Goal: Share content: Share content

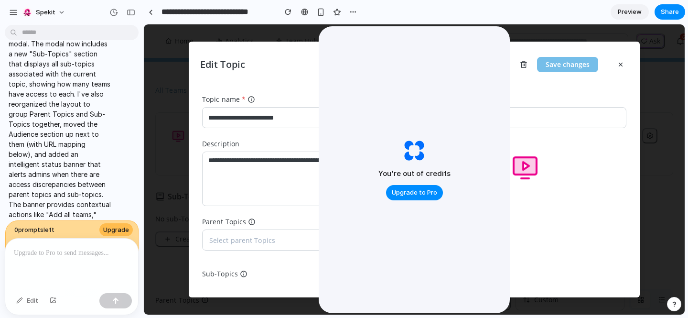
scroll to position [0, 0]
click at [15, 14] on div "button" at bounding box center [13, 12] width 9 height 9
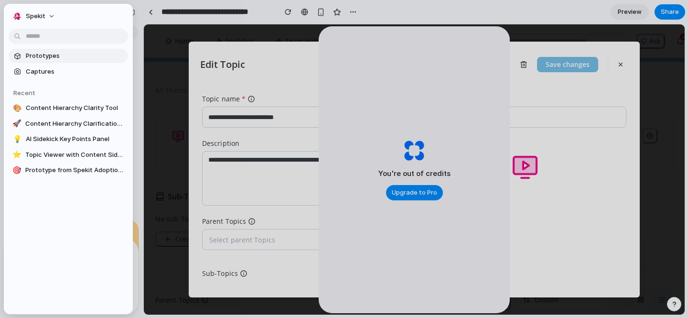
click at [47, 56] on span "Prototypes" at bounding box center [75, 56] width 98 height 10
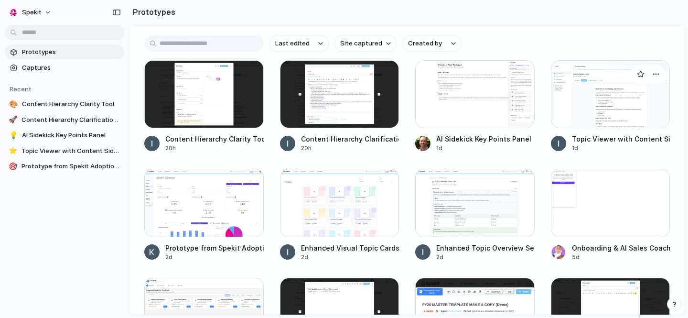
scroll to position [112, 0]
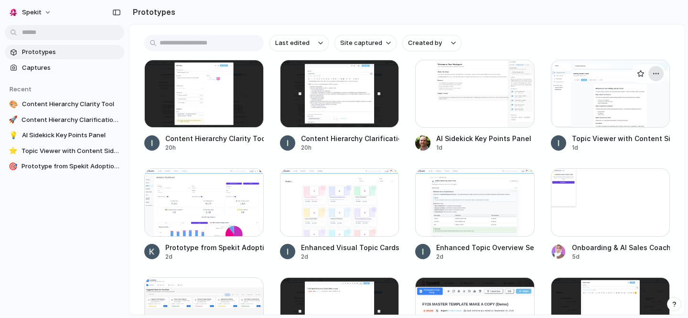
click at [655, 74] on div "button" at bounding box center [656, 74] width 8 height 8
click at [572, 86] on div "Open in new tab Rename Copy link Delete" at bounding box center [344, 159] width 688 height 318
click at [655, 75] on div "button" at bounding box center [656, 74] width 8 height 8
click at [628, 95] on span "Open in new tab" at bounding box center [633, 96] width 49 height 10
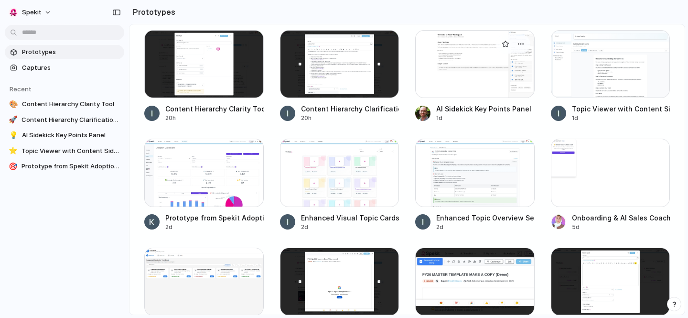
scroll to position [143, 0]
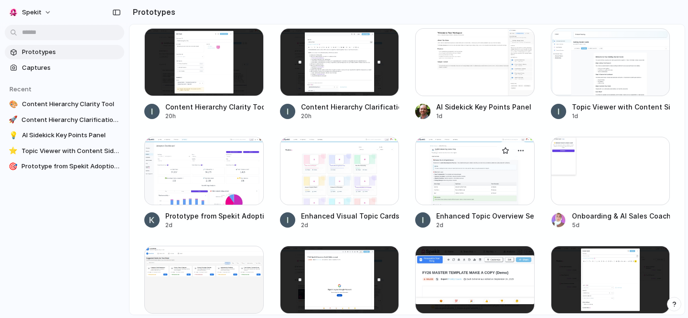
click at [473, 170] on div at bounding box center [474, 171] width 119 height 68
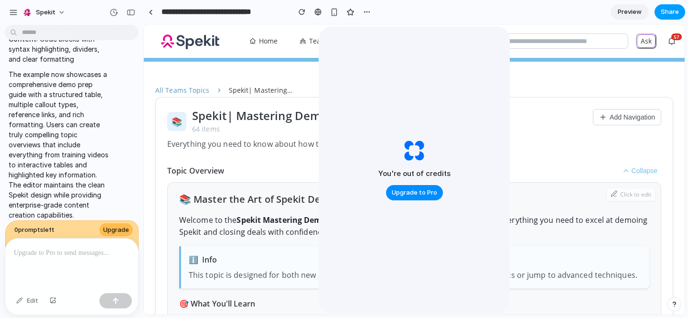
click at [677, 7] on span "Share" at bounding box center [670, 12] width 18 height 10
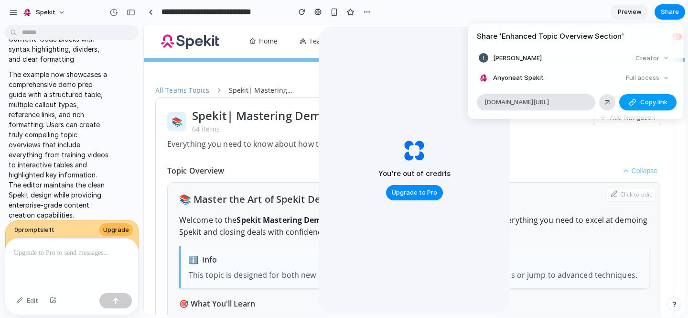
click at [651, 105] on span "Copy link" at bounding box center [653, 102] width 27 height 10
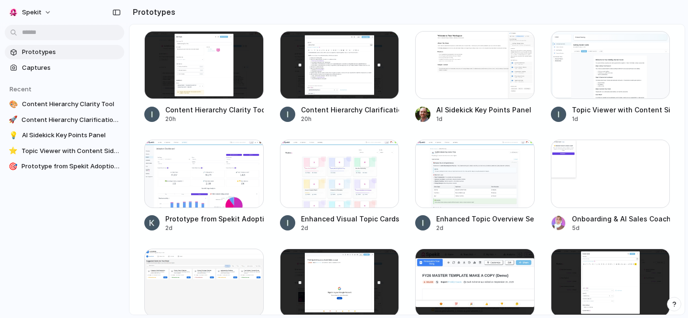
scroll to position [226, 0]
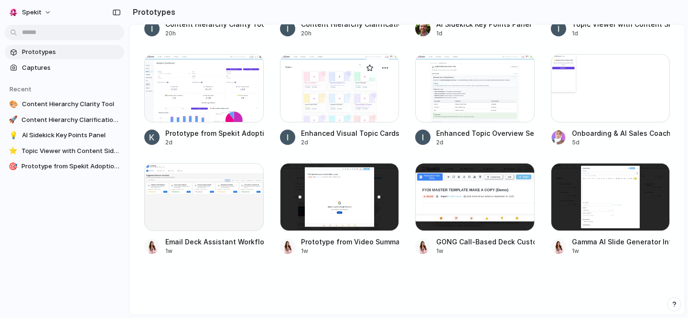
click at [335, 97] on div at bounding box center [339, 88] width 119 height 68
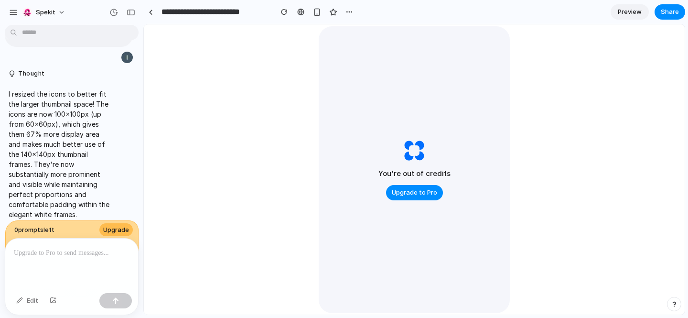
scroll to position [1006, 0]
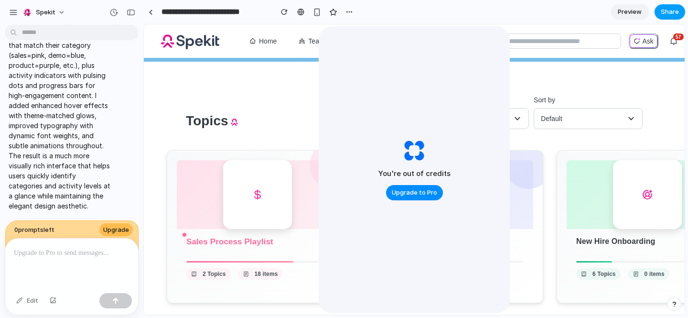
click at [670, 14] on span "Share" at bounding box center [670, 12] width 18 height 10
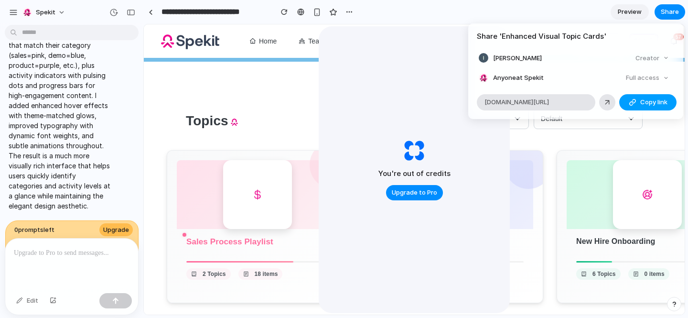
click at [645, 106] on span "Copy link" at bounding box center [653, 102] width 27 height 10
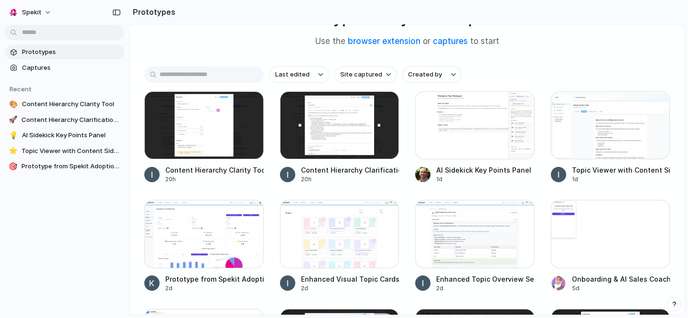
scroll to position [81, 0]
click at [199, 127] on div at bounding box center [203, 125] width 119 height 68
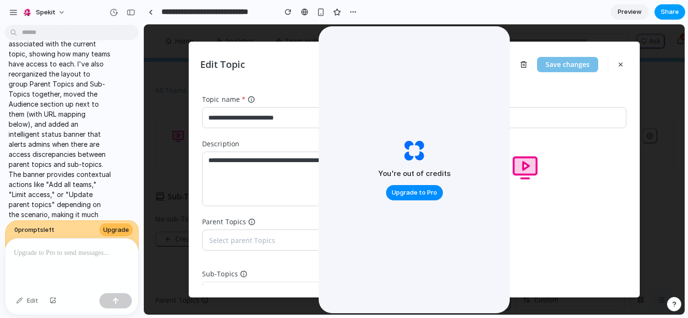
click at [675, 12] on span "Share" at bounding box center [670, 12] width 18 height 10
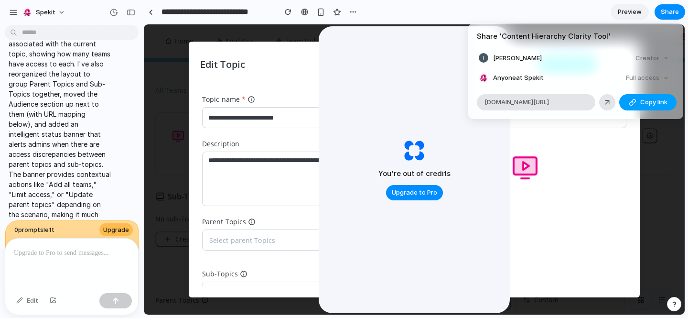
click at [668, 107] on button "Copy link" at bounding box center [647, 102] width 57 height 16
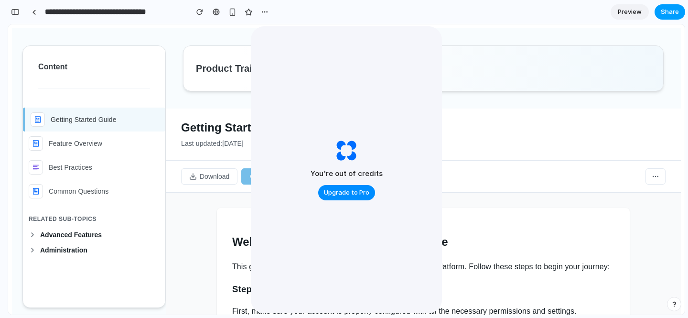
click at [682, 17] on div "Preview Share" at bounding box center [647, 11] width 75 height 15
click at [669, 9] on span "Share" at bounding box center [670, 12] width 18 height 10
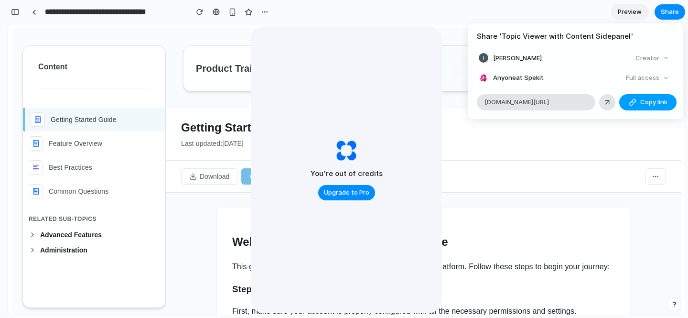
click at [643, 97] on span "Copy link" at bounding box center [653, 102] width 27 height 10
